Goal: Contribute content

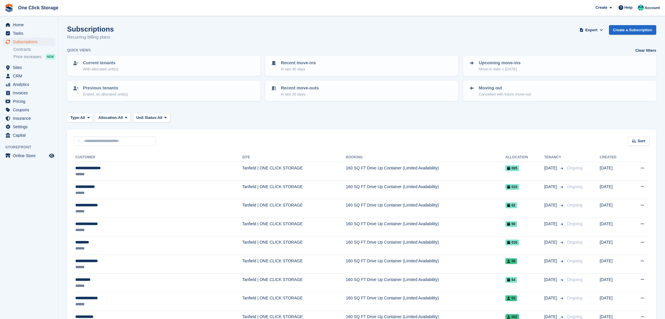
scroll to position [279, 0]
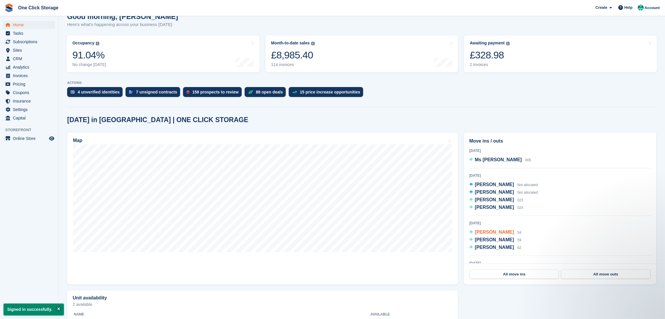
scroll to position [56, 0]
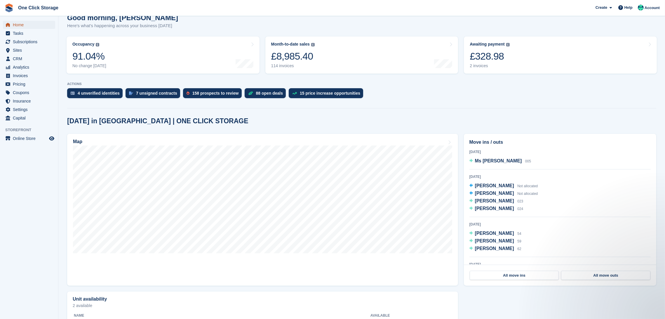
click at [21, 27] on span "Home" at bounding box center [30, 25] width 35 height 8
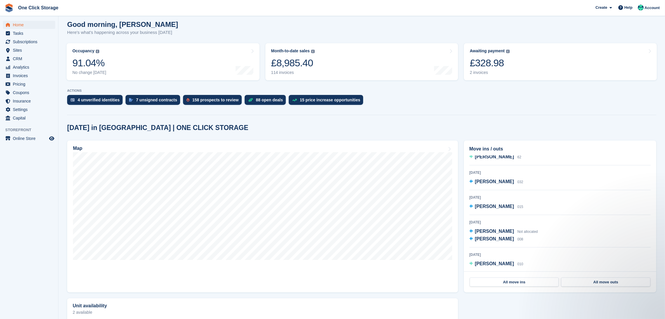
scroll to position [50, 0]
drag, startPoint x: 605, startPoint y: 284, endPoint x: 598, endPoint y: 278, distance: 9.2
click at [605, 284] on link "All move outs" at bounding box center [605, 281] width 89 height 9
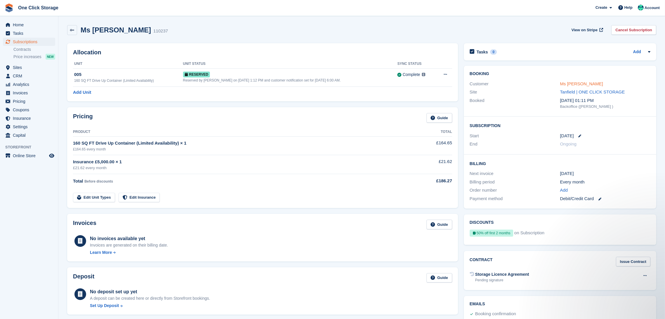
click at [570, 85] on link "Ms Trina Writhson" at bounding box center [581, 83] width 43 height 5
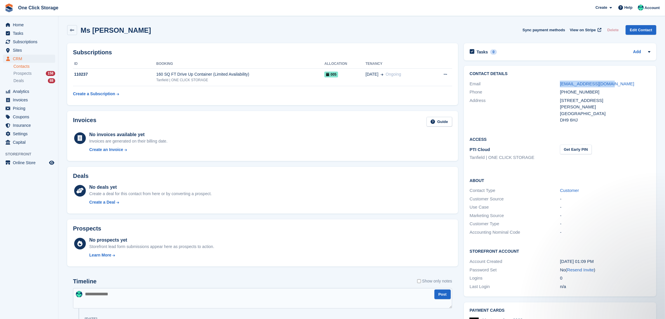
drag, startPoint x: 612, startPoint y: 84, endPoint x: 558, endPoint y: 84, distance: 53.5
click at [558, 84] on div "Email astarks@hotel52.co.uk" at bounding box center [560, 84] width 181 height 8
copy div "astarks@hotel52.co.uk"
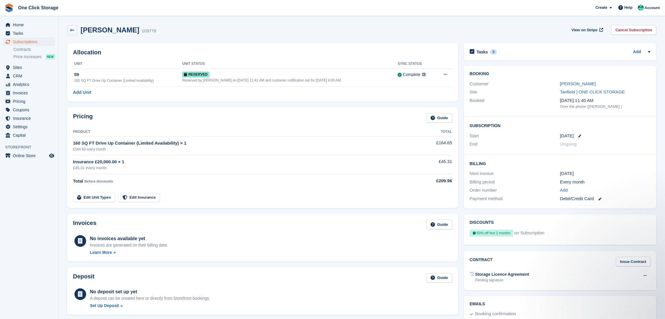
click at [583, 86] on div "Andrew Grainger" at bounding box center [605, 84] width 91 height 7
click at [582, 84] on link "Andrew Grainger" at bounding box center [578, 83] width 36 height 5
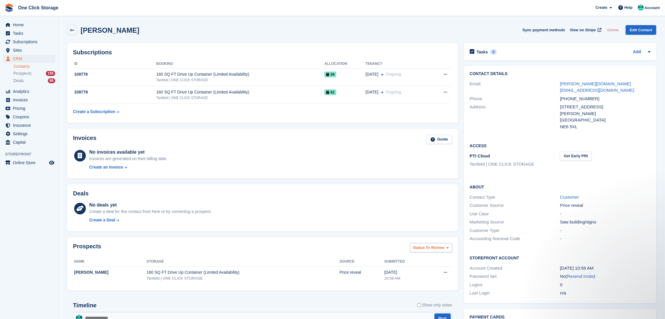
scroll to position [5, 0]
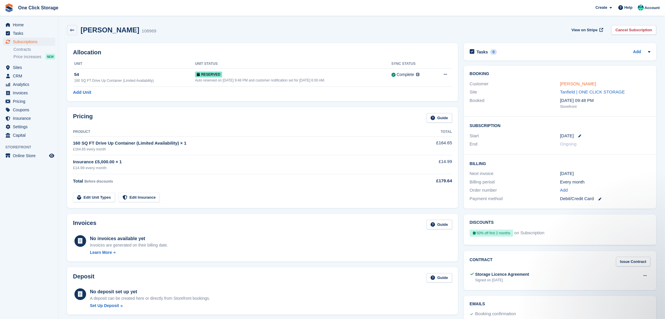
click at [564, 81] on link "[PERSON_NAME]" at bounding box center [578, 83] width 36 height 5
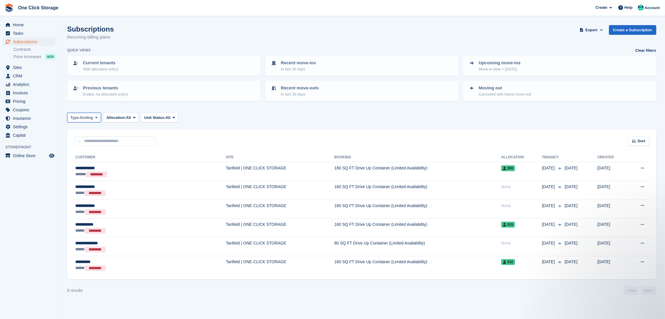
click at [90, 114] on button "Type: Ending" at bounding box center [84, 118] width 34 height 10
click at [90, 153] on link "Previous" at bounding box center [95, 152] width 51 height 11
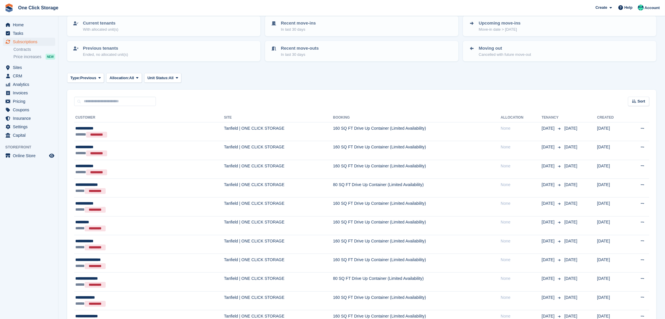
scroll to position [41, 0]
click at [635, 99] on icon at bounding box center [634, 100] width 4 height 4
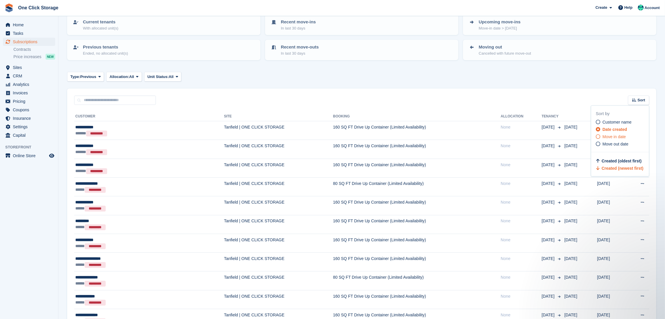
scroll to position [0, 0]
click at [617, 146] on div "Move out date" at bounding box center [622, 144] width 53 height 6
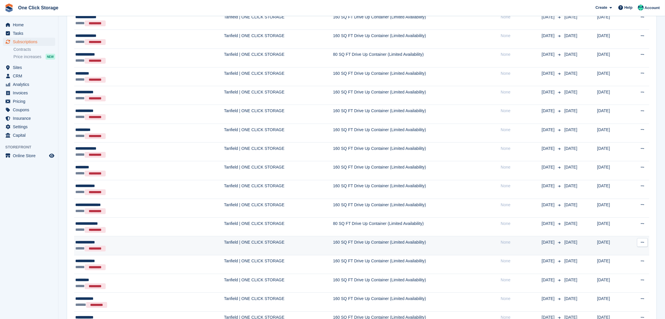
scroll to position [341, 0]
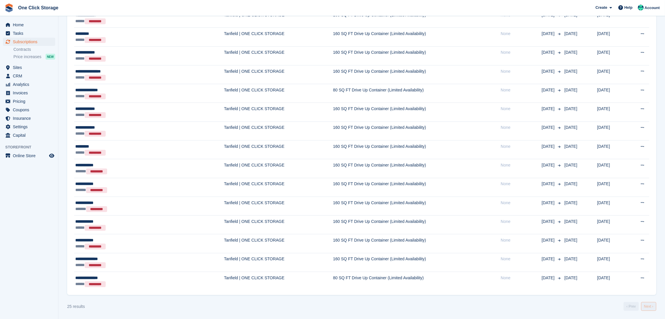
click at [647, 304] on link "Next ›" at bounding box center [648, 306] width 15 height 9
drag, startPoint x: 21, startPoint y: 21, endPoint x: 86, endPoint y: 4, distance: 66.5
click at [21, 21] on span "Home" at bounding box center [30, 25] width 35 height 8
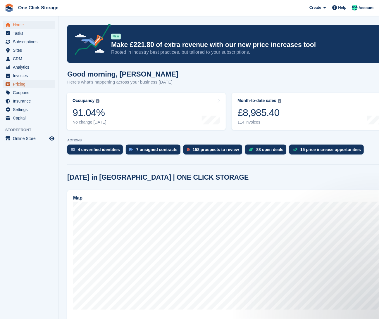
click at [24, 84] on span "Pricing" at bounding box center [30, 84] width 35 height 8
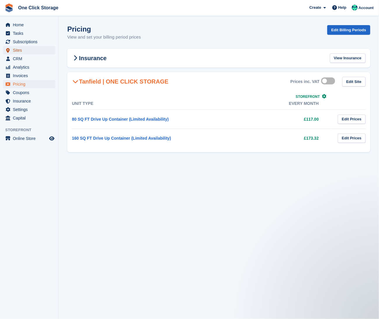
click at [38, 50] on span "Sites" at bounding box center [30, 50] width 35 height 8
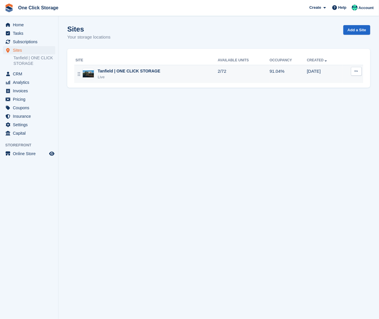
click at [107, 72] on div "Tanfield | ONE CLICK STORAGE" at bounding box center [129, 71] width 63 height 6
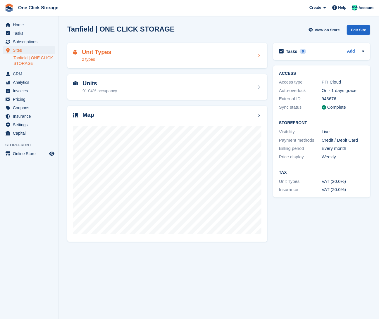
click at [117, 60] on div "Unit Types 2 types" at bounding box center [167, 56] width 188 height 14
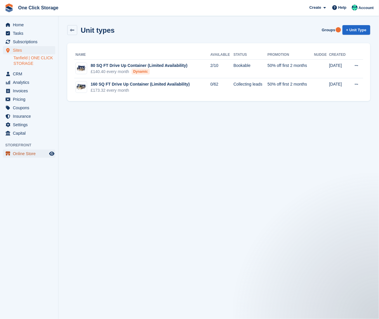
click at [27, 154] on span "Online Store" at bounding box center [30, 154] width 35 height 8
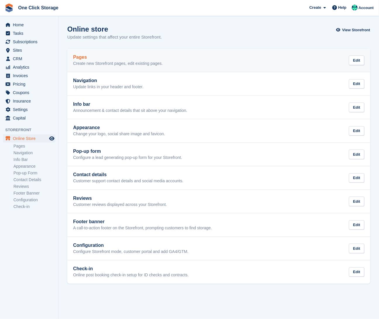
click at [93, 56] on h2 "Pages" at bounding box center [118, 57] width 90 height 5
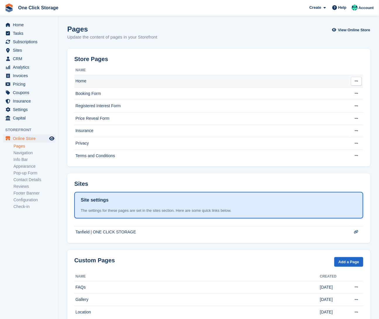
click at [90, 84] on td "Home" at bounding box center [211, 81] width 274 height 13
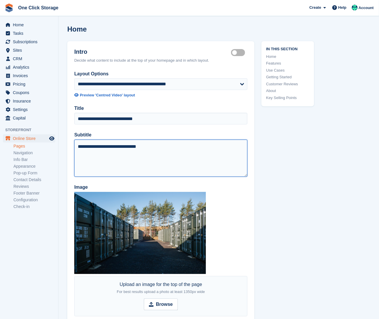
click at [155, 145] on textarea "**********" at bounding box center [160, 158] width 173 height 37
paste textarea "********"
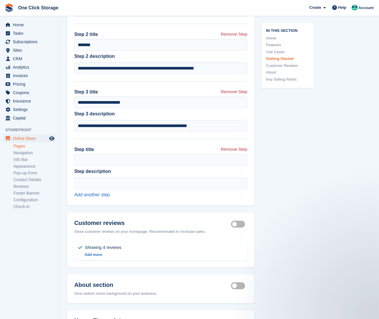
scroll to position [1902, 0]
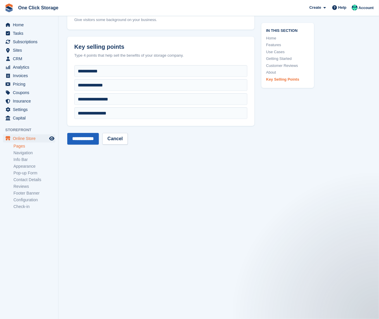
type textarea "**********"
click at [89, 140] on input "**********" at bounding box center [83, 139] width 32 height 12
